Goal: Book appointment/travel/reservation

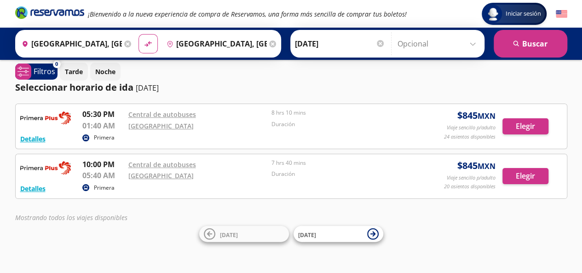
scroll to position [6, 0]
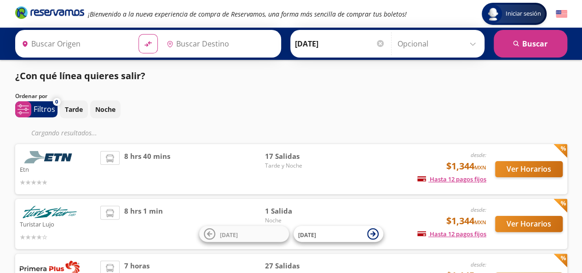
type input "[GEOGRAPHIC_DATA], [GEOGRAPHIC_DATA]"
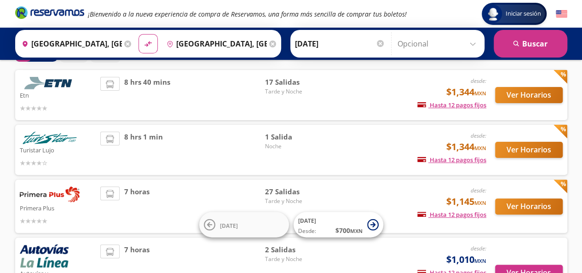
scroll to position [50, 0]
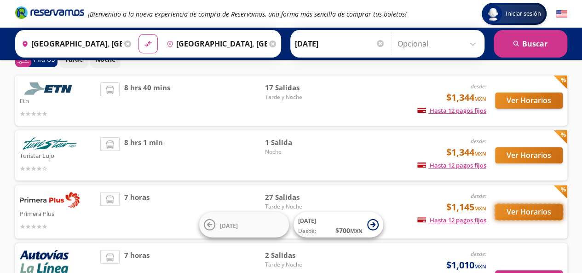
click at [516, 211] on button "Ver Horarios" at bounding box center [529, 212] width 68 height 16
